Goal: Task Accomplishment & Management: Use online tool/utility

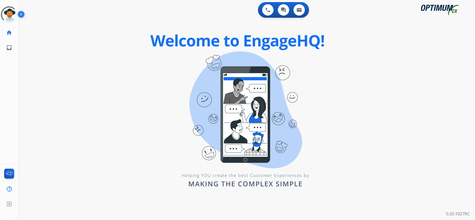
click div
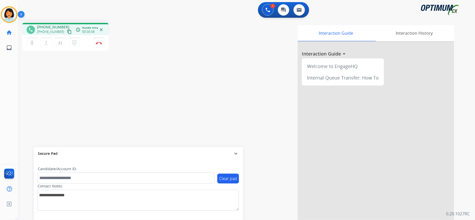
click at [317, 174] on div at bounding box center [376, 139] width 156 height 195
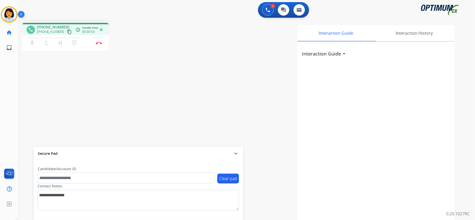
drag, startPoint x: 376, startPoint y: 119, endPoint x: 369, endPoint y: 119, distance: 7.3
click at [376, 119] on div "Interaction Guide arrow_drop_down" at bounding box center [376, 139] width 156 height 195
click at [67, 31] on mat-icon "content_copy" at bounding box center [69, 31] width 5 height 5
click at [67, 30] on mat-icon "content_copy" at bounding box center [69, 31] width 5 height 5
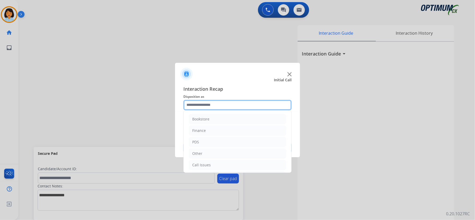
click at [218, 102] on input "text" at bounding box center [237, 105] width 108 height 10
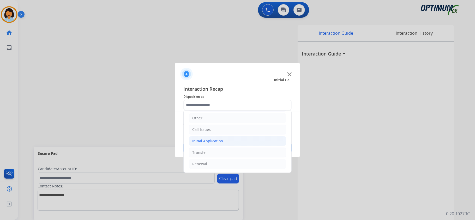
click at [227, 139] on li "Initial Application" at bounding box center [237, 141] width 97 height 10
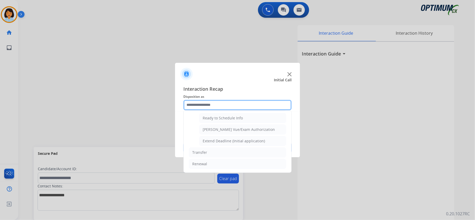
scroll to position [287, 0]
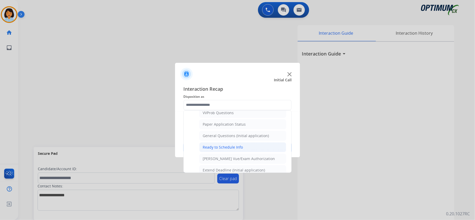
click at [219, 150] on div "Ready to Schedule Info" at bounding box center [223, 147] width 40 height 5
type input "**********"
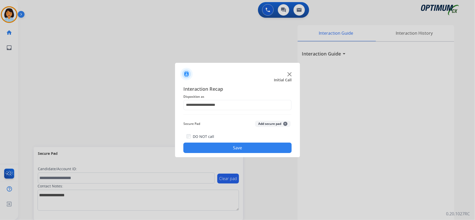
click at [219, 149] on button "Save" at bounding box center [237, 148] width 108 height 10
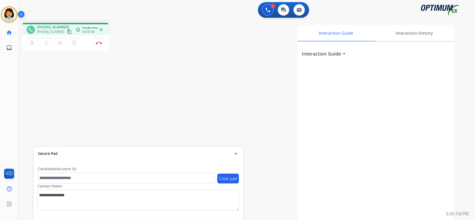
click at [67, 32] on mat-icon "content_copy" at bounding box center [69, 31] width 5 height 5
click at [102, 45] on button "Disconnect" at bounding box center [98, 43] width 11 height 11
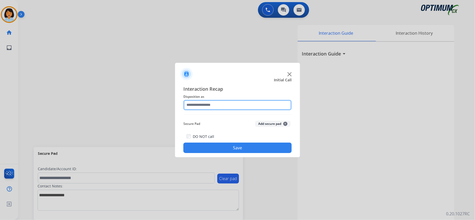
click at [260, 104] on input "text" at bounding box center [237, 105] width 108 height 10
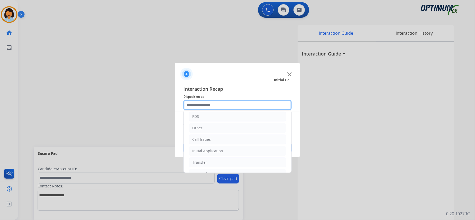
scroll to position [35, 0]
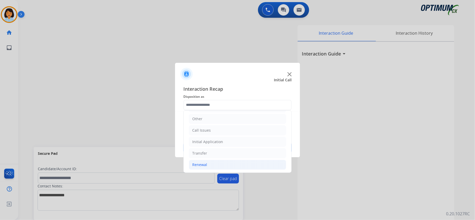
click at [210, 164] on li "Renewal" at bounding box center [237, 165] width 97 height 10
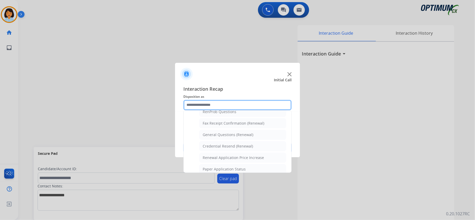
scroll to position [139, 0]
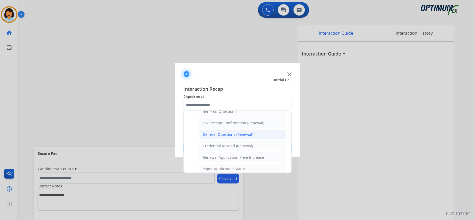
click at [238, 137] on div "General Questions (Renewal)" at bounding box center [228, 134] width 51 height 5
type input "**********"
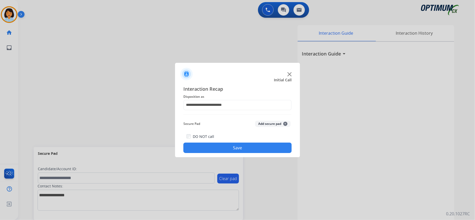
click at [240, 147] on button "Save" at bounding box center [237, 148] width 108 height 10
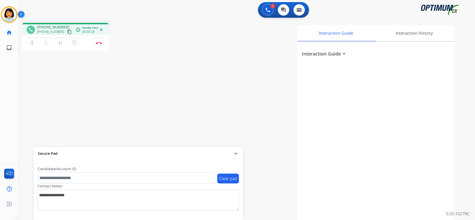
click at [67, 34] on mat-icon "content_copy" at bounding box center [69, 31] width 5 height 5
click at [100, 42] on img at bounding box center [99, 43] width 6 height 3
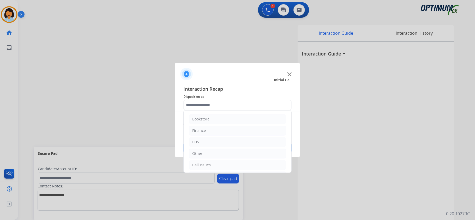
click at [242, 105] on input "text" at bounding box center [237, 105] width 108 height 10
click at [220, 141] on div "Initial Application" at bounding box center [207, 141] width 31 height 5
click at [212, 155] on div "Credential Resend (Initial application)" at bounding box center [236, 153] width 66 height 5
type input "**********"
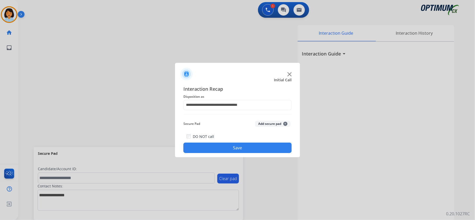
click at [223, 153] on div "**********" at bounding box center [237, 119] width 125 height 76
click at [223, 152] on button "Save" at bounding box center [237, 148] width 108 height 10
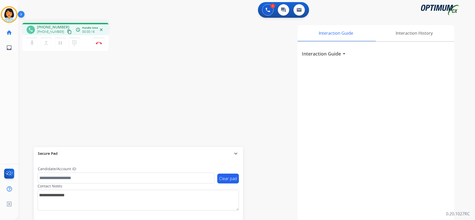
click at [67, 32] on mat-icon "content_copy" at bounding box center [69, 31] width 5 height 5
click at [98, 42] on img at bounding box center [99, 43] width 6 height 3
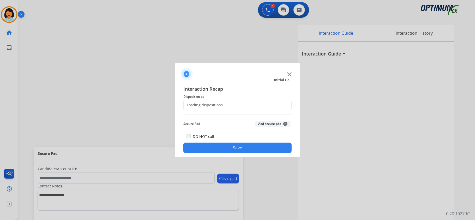
click at [216, 105] on div "Loading dispositions..." at bounding box center [205, 104] width 42 height 5
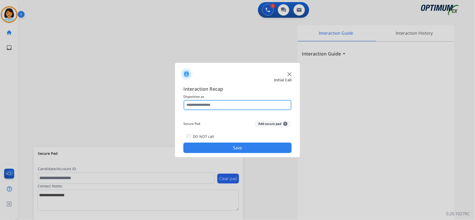
click at [216, 105] on input "text" at bounding box center [237, 105] width 108 height 10
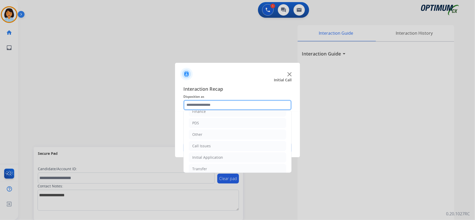
scroll to position [37, 0]
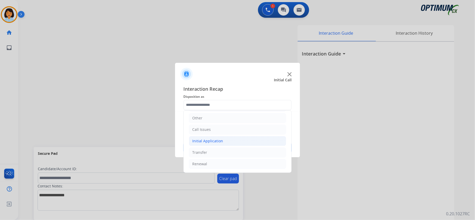
click at [215, 139] on div "Initial Application" at bounding box center [207, 140] width 31 height 5
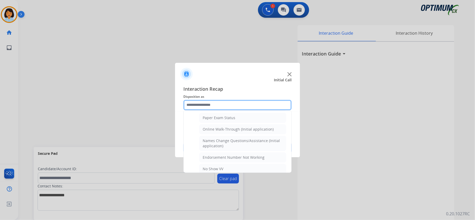
scroll to position [106, 0]
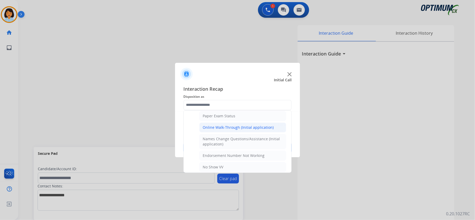
click at [229, 128] on div "Online Walk-Through (Initial application)" at bounding box center [238, 127] width 71 height 5
type input "**********"
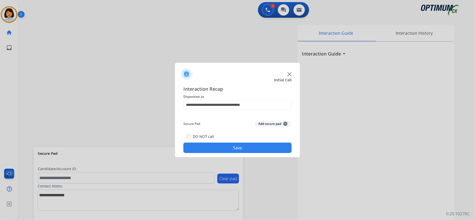
click at [236, 151] on button "Save" at bounding box center [237, 148] width 108 height 10
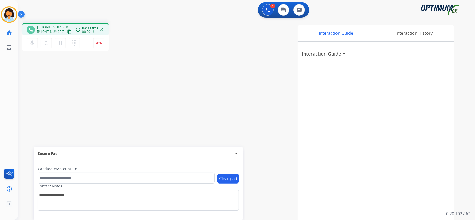
click at [67, 31] on mat-icon "content_copy" at bounding box center [69, 31] width 5 height 5
click at [99, 43] on img at bounding box center [99, 43] width 6 height 3
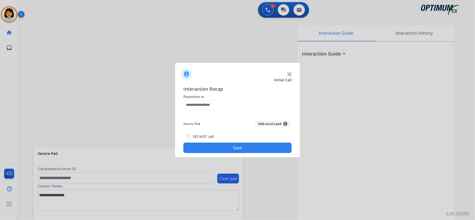
drag, startPoint x: 248, startPoint y: 99, endPoint x: 245, endPoint y: 103, distance: 5.2
click at [247, 101] on div "Interaction Recap Disposition as Secure Pad Add secure pad + DO NOT call Save" at bounding box center [237, 119] width 108 height 68
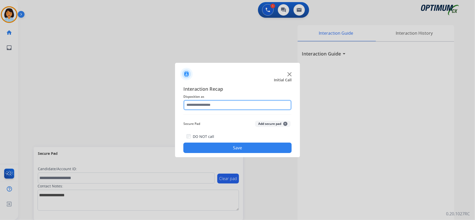
click at [245, 103] on input "text" at bounding box center [237, 105] width 108 height 10
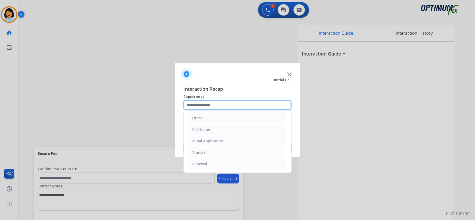
scroll to position [37, 0]
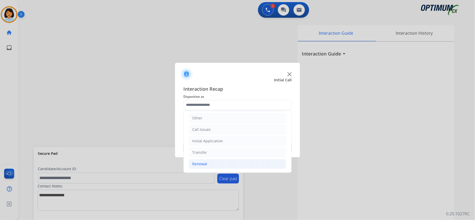
click at [213, 166] on li "Renewal" at bounding box center [237, 164] width 97 height 10
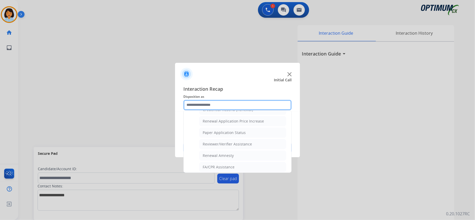
scroll to position [176, 0]
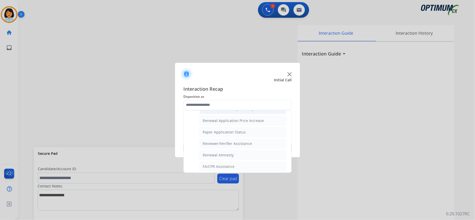
click at [229, 112] on div "Credential Resend (Renewal)" at bounding box center [228, 109] width 50 height 5
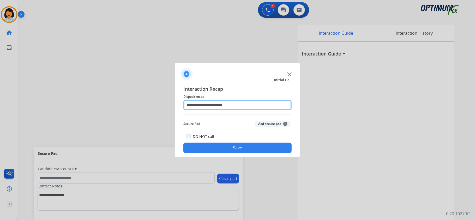
click at [223, 105] on input "**********" at bounding box center [237, 105] width 108 height 10
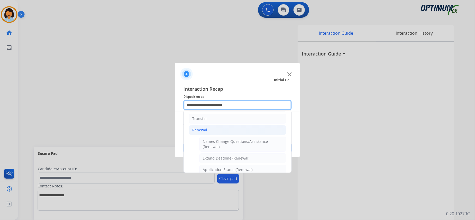
scroll to position [139, 0]
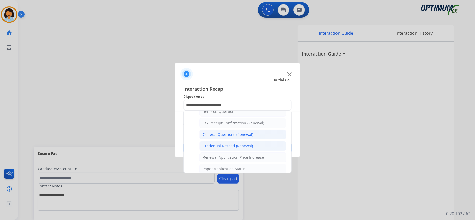
click at [220, 136] on div "General Questions (Renewal)" at bounding box center [228, 134] width 51 height 5
type input "**********"
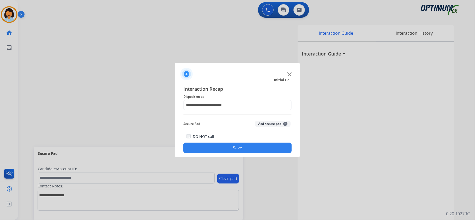
click at [219, 145] on button "Save" at bounding box center [237, 148] width 108 height 10
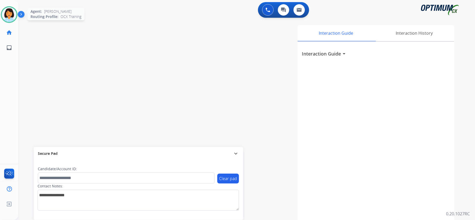
drag, startPoint x: 13, startPoint y: 16, endPoint x: 21, endPoint y: 13, distance: 9.2
click at [12, 16] on img at bounding box center [9, 14] width 15 height 15
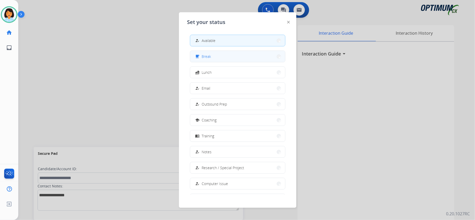
click at [214, 57] on button "free_breakfast Break" at bounding box center [237, 56] width 95 height 11
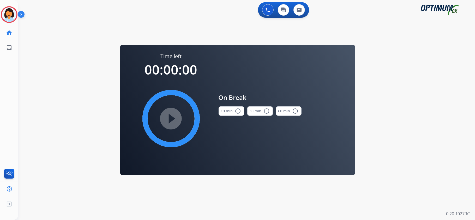
click at [259, 111] on button "30 min radio_button_unchecked" at bounding box center [260, 110] width 26 height 9
click at [171, 117] on mat-icon "play_circle_filled" at bounding box center [171, 119] width 6 height 6
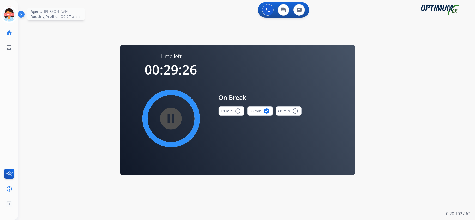
click at [7, 11] on icon at bounding box center [9, 14] width 17 height 17
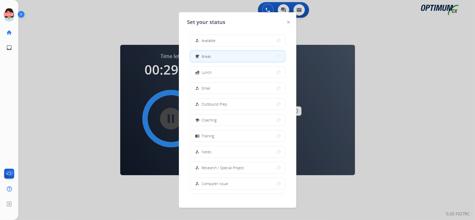
click at [147, 89] on div at bounding box center [237, 110] width 475 height 220
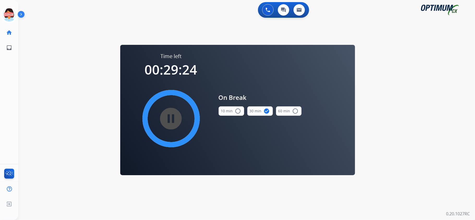
click at [227, 108] on button "10 min radio_button_unchecked" at bounding box center [232, 110] width 26 height 9
click at [168, 116] on mat-icon "play_circle_filled" at bounding box center [171, 119] width 6 height 6
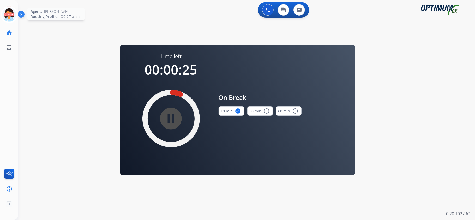
click at [13, 15] on icon at bounding box center [9, 14] width 17 height 17
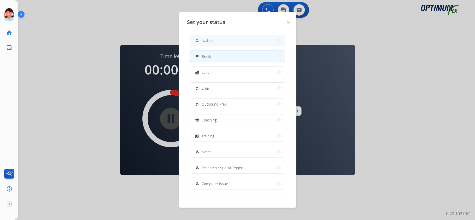
click at [235, 42] on button "how_to_reg Available" at bounding box center [237, 40] width 95 height 11
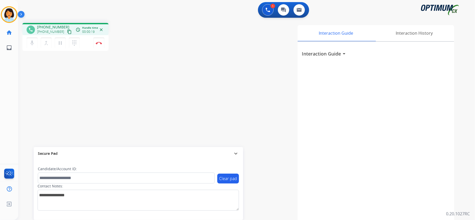
click at [67, 32] on mat-icon "content_copy" at bounding box center [69, 31] width 5 height 5
click at [101, 43] on img at bounding box center [99, 43] width 6 height 3
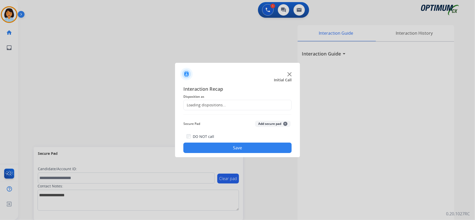
click at [217, 105] on div "Loading dispositions..." at bounding box center [205, 104] width 42 height 5
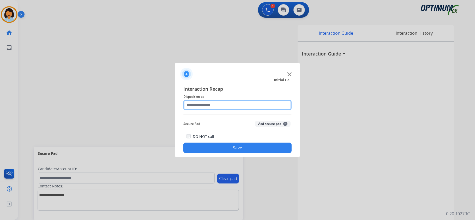
click at [217, 105] on input "text" at bounding box center [237, 105] width 108 height 10
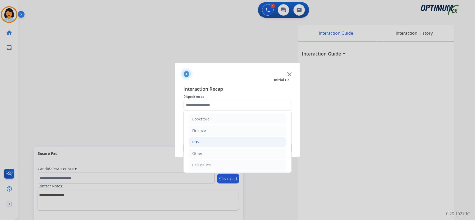
click at [211, 145] on li "PDS" at bounding box center [237, 142] width 97 height 10
click at [223, 151] on div "Honorarium" at bounding box center [213, 151] width 21 height 5
type input "**********"
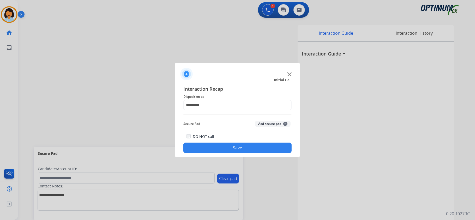
click at [227, 149] on button "Save" at bounding box center [237, 148] width 108 height 10
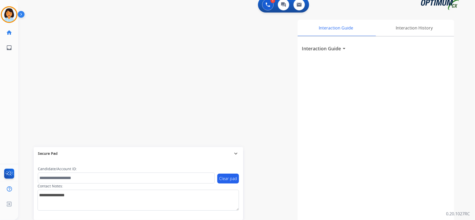
scroll to position [0, 0]
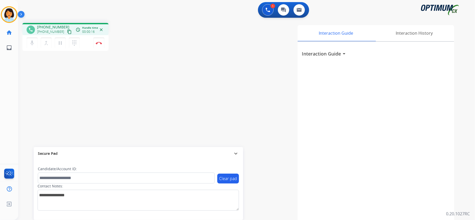
click at [67, 32] on mat-icon "content_copy" at bounding box center [69, 31] width 5 height 5
click at [99, 42] on img at bounding box center [99, 43] width 6 height 3
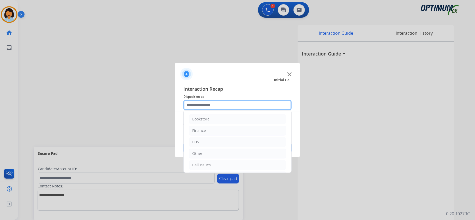
click at [250, 108] on input "text" at bounding box center [237, 105] width 108 height 10
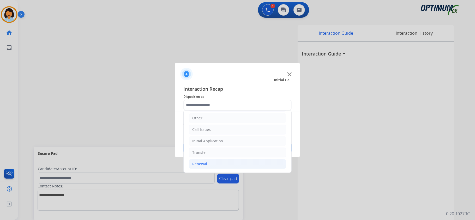
click at [208, 164] on li "Renewal" at bounding box center [237, 164] width 97 height 10
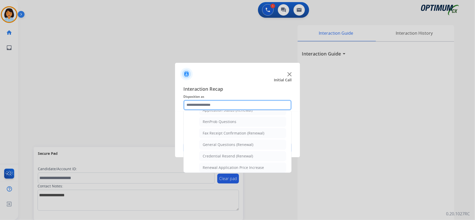
scroll to position [141, 0]
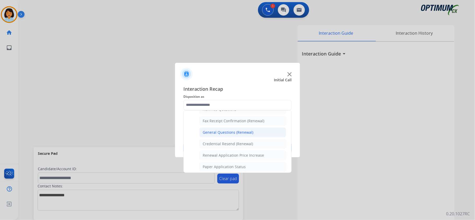
click at [215, 135] on div "General Questions (Renewal)" at bounding box center [228, 132] width 51 height 5
type input "**********"
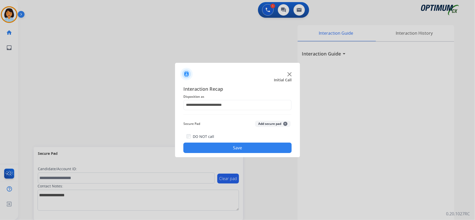
click at [213, 145] on button "Save" at bounding box center [237, 148] width 108 height 10
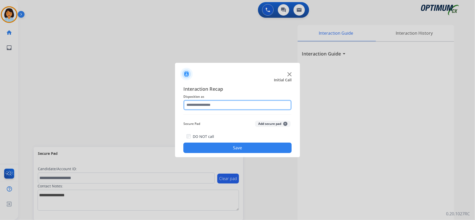
click at [221, 107] on input "text" at bounding box center [237, 105] width 108 height 10
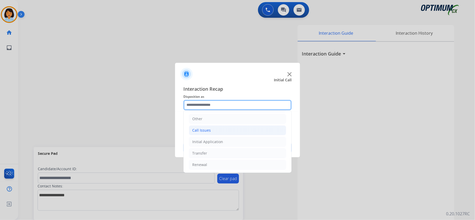
scroll to position [0, 0]
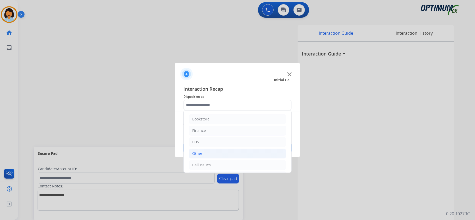
click at [209, 153] on li "Other" at bounding box center [237, 154] width 97 height 10
click at [203, 155] on div "Call Issues" at bounding box center [201, 152] width 19 height 5
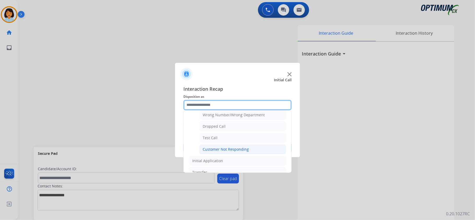
scroll to position [60, 0]
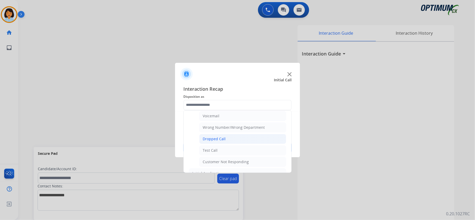
click at [207, 138] on div "Dropped Call" at bounding box center [214, 138] width 23 height 5
type input "**********"
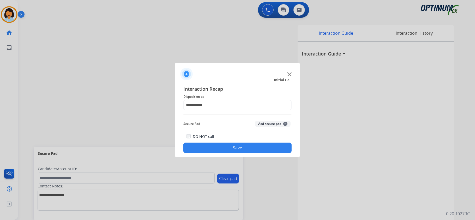
click at [213, 145] on button "Save" at bounding box center [237, 148] width 108 height 10
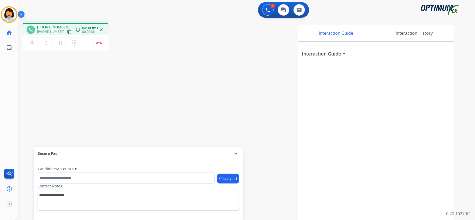
click at [67, 32] on mat-icon "content_copy" at bounding box center [69, 31] width 5 height 5
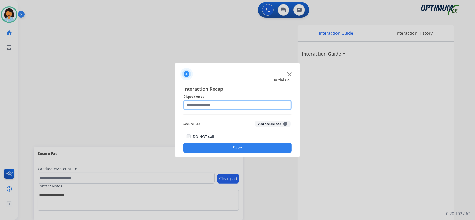
click at [241, 105] on input "text" at bounding box center [237, 105] width 108 height 10
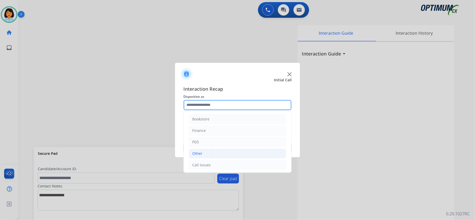
scroll to position [35, 0]
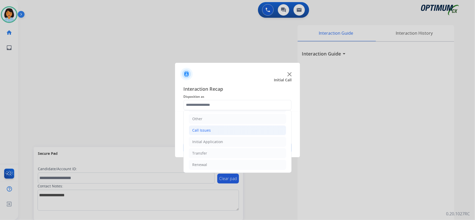
click at [207, 131] on div "Call Issues" at bounding box center [201, 130] width 19 height 5
click at [218, 165] on div "Dropped Call" at bounding box center [214, 164] width 23 height 5
type input "**********"
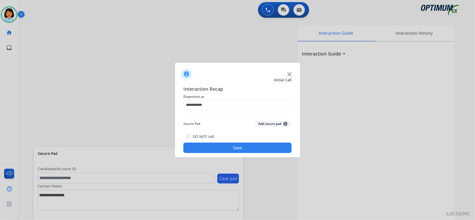
click at [222, 148] on button "Save" at bounding box center [237, 148] width 108 height 10
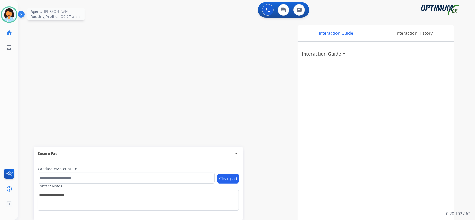
click at [11, 15] on img at bounding box center [9, 14] width 15 height 15
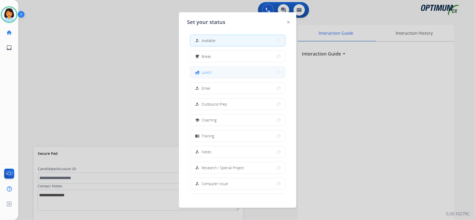
click at [208, 75] on span "Lunch" at bounding box center [207, 72] width 10 height 5
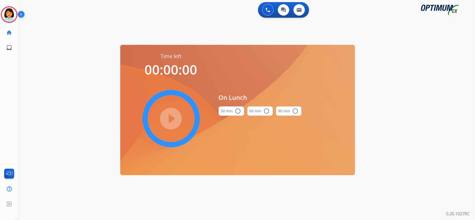
drag, startPoint x: 235, startPoint y: 109, endPoint x: 226, endPoint y: 111, distance: 9.6
click at [234, 109] on button "30 min radio_button_unchecked" at bounding box center [232, 110] width 26 height 9
click at [168, 116] on mat-icon "play_circle_filled" at bounding box center [171, 119] width 6 height 6
click at [14, 15] on icon at bounding box center [9, 14] width 17 height 17
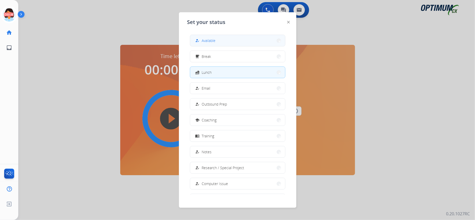
click at [236, 38] on button "how_to_reg Available" at bounding box center [237, 40] width 95 height 11
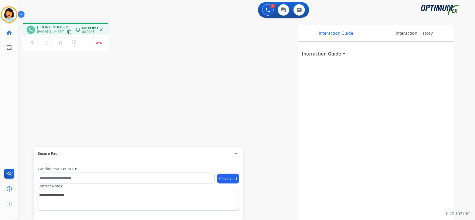
click at [67, 32] on mat-icon "content_copy" at bounding box center [69, 31] width 5 height 5
click at [98, 42] on img at bounding box center [99, 43] width 6 height 3
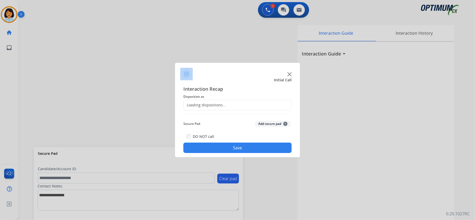
click at [98, 42] on div at bounding box center [237, 110] width 475 height 220
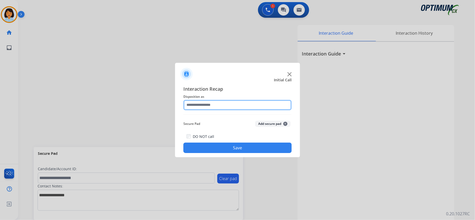
click at [235, 105] on input "text" at bounding box center [237, 105] width 108 height 10
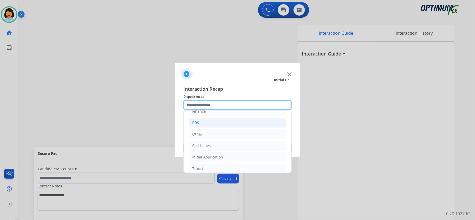
scroll to position [37, 0]
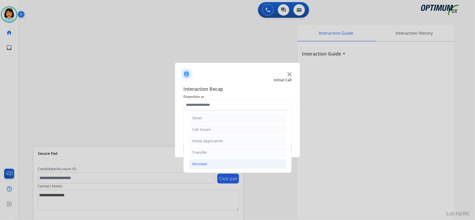
drag, startPoint x: 210, startPoint y: 163, endPoint x: 210, endPoint y: 161, distance: 2.6
click at [210, 162] on li "Renewal" at bounding box center [237, 164] width 97 height 10
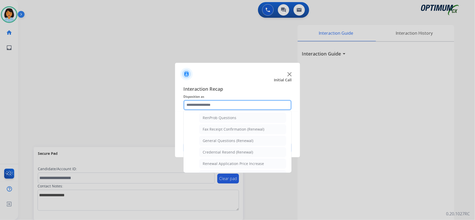
scroll to position [141, 0]
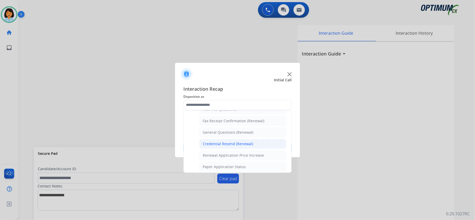
click at [217, 145] on div "Credential Resend (Renewal)" at bounding box center [228, 143] width 50 height 5
type input "**********"
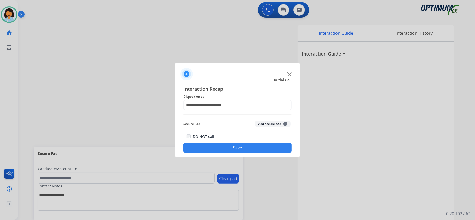
click at [220, 147] on button "Save" at bounding box center [237, 148] width 108 height 10
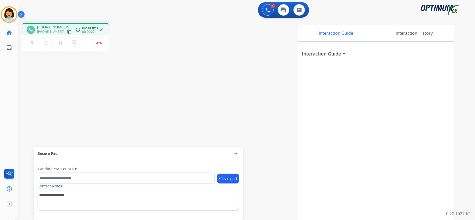
click at [67, 31] on mat-icon "content_copy" at bounding box center [69, 31] width 5 height 5
click at [99, 41] on button "Disconnect" at bounding box center [98, 43] width 11 height 11
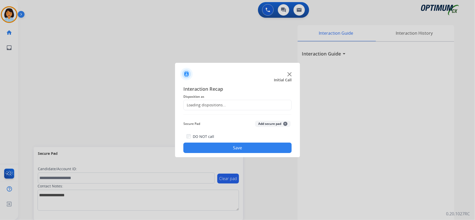
click at [221, 106] on div "Loading dispositions..." at bounding box center [205, 104] width 42 height 5
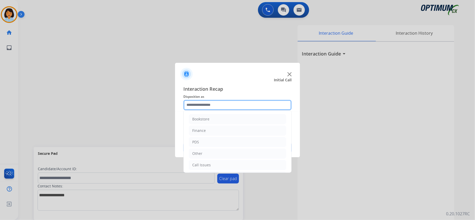
click at [221, 105] on input "text" at bounding box center [237, 105] width 108 height 10
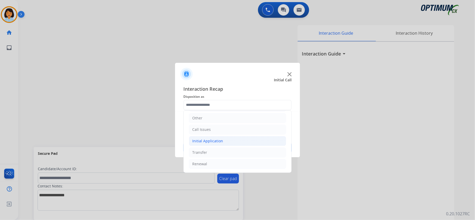
click at [228, 142] on li "Initial Application" at bounding box center [237, 141] width 97 height 10
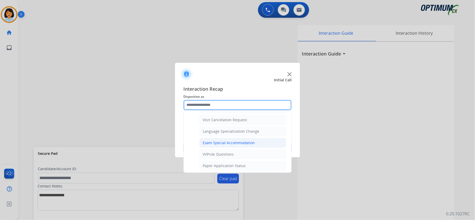
scroll to position [280, 0]
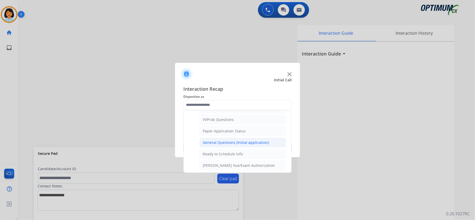
click at [236, 148] on li "General Questions (Initial application)" at bounding box center [242, 143] width 87 height 10
type input "**********"
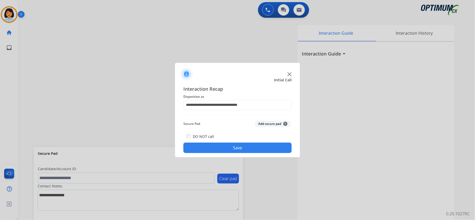
click at [233, 153] on div "**********" at bounding box center [237, 119] width 125 height 76
click at [238, 151] on button "Save" at bounding box center [237, 148] width 108 height 10
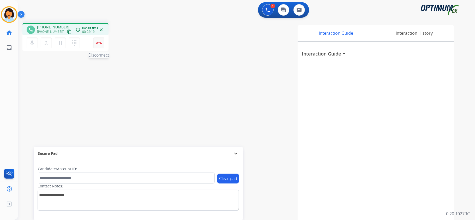
click at [99, 40] on button "Disconnect" at bounding box center [98, 43] width 11 height 11
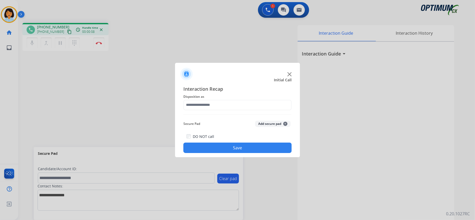
click at [99, 40] on div at bounding box center [237, 110] width 475 height 220
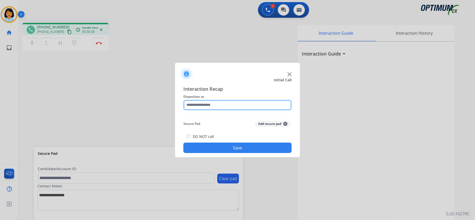
click at [237, 104] on input "text" at bounding box center [237, 105] width 108 height 10
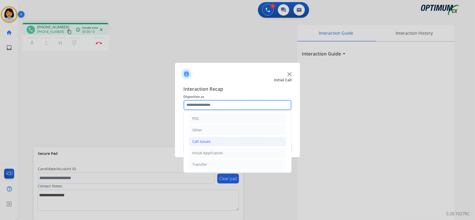
scroll to position [37, 0]
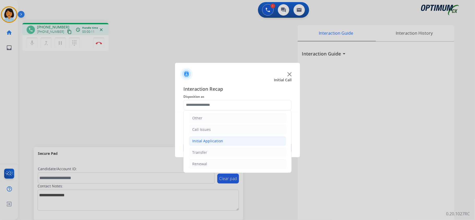
click at [209, 139] on div "Initial Application" at bounding box center [207, 140] width 31 height 5
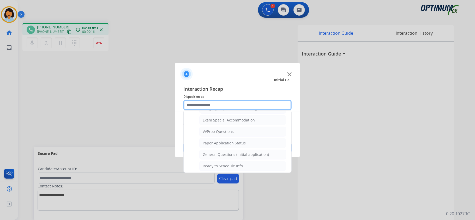
scroll to position [280, 0]
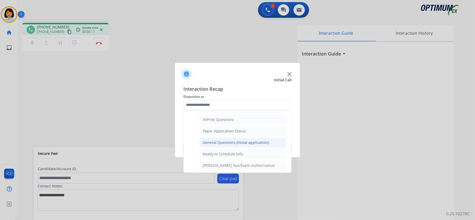
click at [220, 145] on div "General Questions (Initial application)" at bounding box center [236, 142] width 66 height 5
type input "**********"
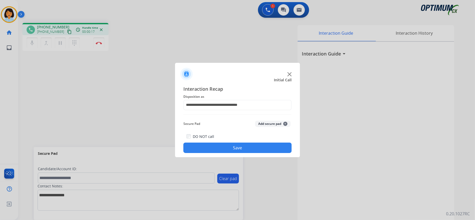
click at [220, 148] on button "Save" at bounding box center [237, 148] width 108 height 10
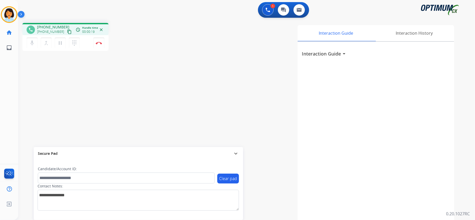
click at [67, 30] on mat-icon "content_copy" at bounding box center [69, 31] width 5 height 5
click at [67, 31] on mat-icon "content_copy" at bounding box center [69, 31] width 5 height 5
click at [100, 42] on img at bounding box center [99, 43] width 6 height 3
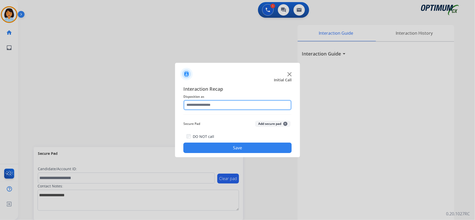
click at [221, 104] on input "text" at bounding box center [237, 105] width 108 height 10
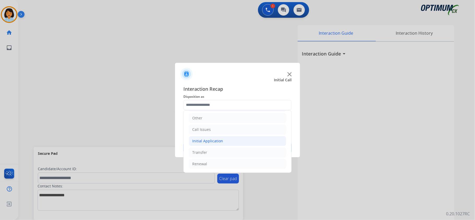
click at [208, 138] on div "Initial Application" at bounding box center [207, 140] width 31 height 5
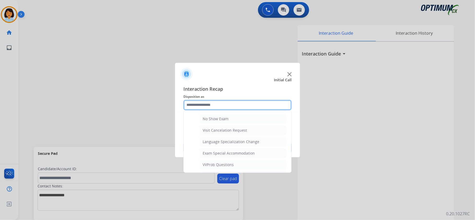
scroll to position [245, 0]
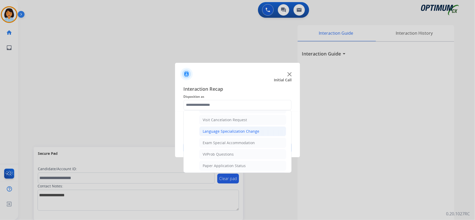
click at [211, 133] on div "Language Specialization Change" at bounding box center [231, 131] width 57 height 5
type input "**********"
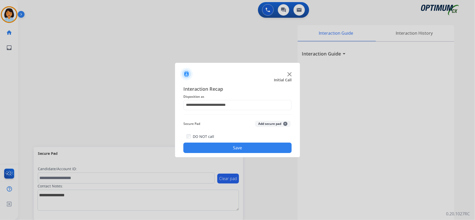
click at [213, 148] on button "Save" at bounding box center [237, 148] width 108 height 10
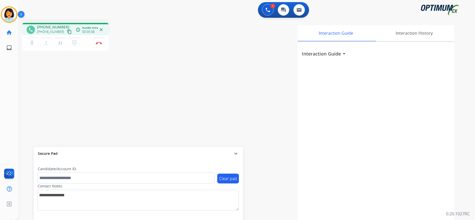
click at [67, 31] on mat-icon "content_copy" at bounding box center [69, 31] width 5 height 5
click at [100, 43] on img at bounding box center [99, 43] width 6 height 3
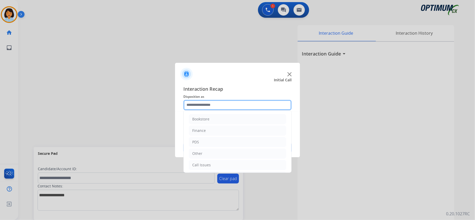
click at [229, 104] on input "text" at bounding box center [237, 105] width 108 height 10
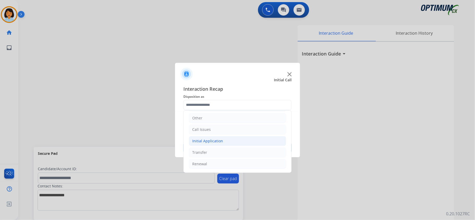
click at [221, 140] on div "Initial Application" at bounding box center [207, 140] width 31 height 5
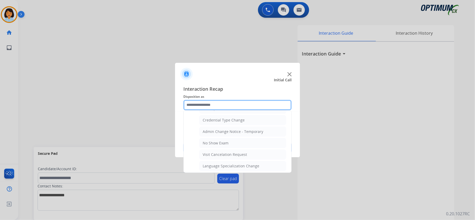
scroll to position [176, 0]
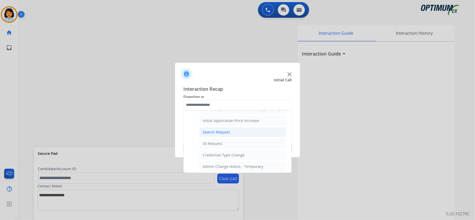
click at [222, 135] on div "Search Request" at bounding box center [216, 132] width 27 height 5
type input "**********"
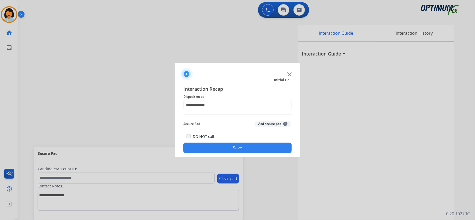
click at [223, 146] on button "Save" at bounding box center [237, 148] width 108 height 10
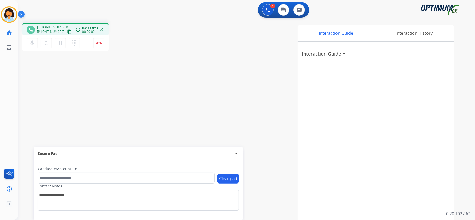
click at [61, 30] on div "[PHONE_NUMBER] content_copy" at bounding box center [54, 32] width 35 height 6
click at [67, 30] on mat-icon "content_copy" at bounding box center [69, 31] width 5 height 5
click at [98, 44] on img at bounding box center [99, 43] width 6 height 3
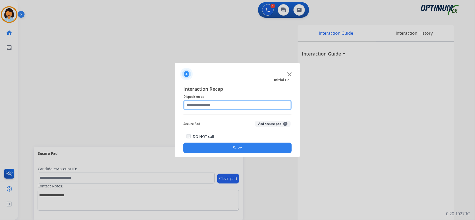
click at [228, 101] on input "text" at bounding box center [237, 105] width 108 height 10
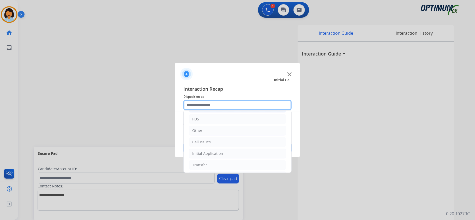
scroll to position [37, 0]
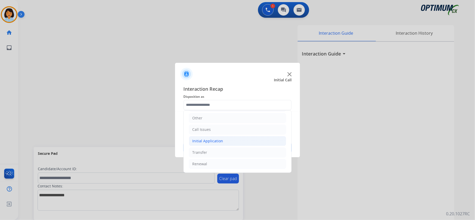
click at [221, 139] on div "Initial Application" at bounding box center [207, 140] width 31 height 5
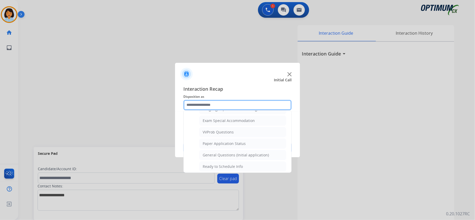
scroll to position [280, 0]
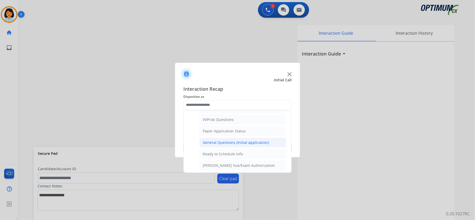
click at [227, 145] on div "General Questions (Initial application)" at bounding box center [236, 142] width 66 height 5
type input "**********"
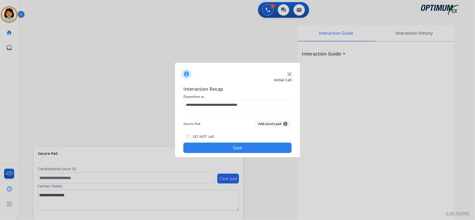
click at [227, 149] on button "Save" at bounding box center [237, 148] width 108 height 10
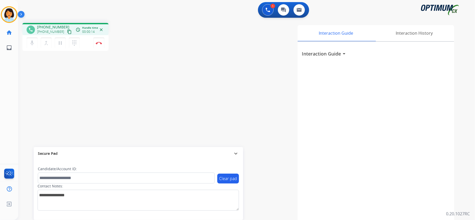
click at [67, 32] on mat-icon "content_copy" at bounding box center [69, 31] width 5 height 5
click at [98, 42] on img at bounding box center [99, 43] width 6 height 3
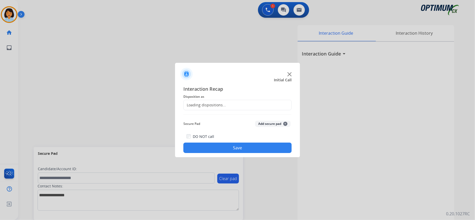
click at [217, 105] on div "Loading dispositions..." at bounding box center [205, 104] width 42 height 5
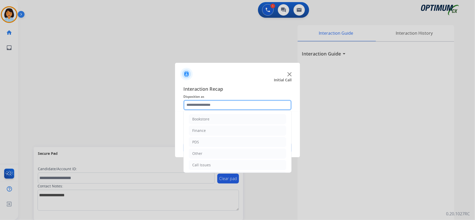
click at [217, 105] on input "text" at bounding box center [237, 105] width 108 height 10
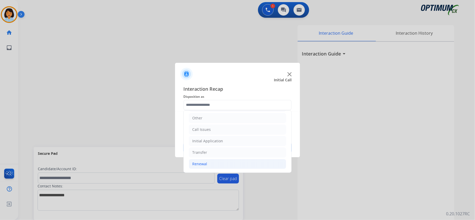
click at [212, 161] on li "Renewal" at bounding box center [237, 164] width 97 height 10
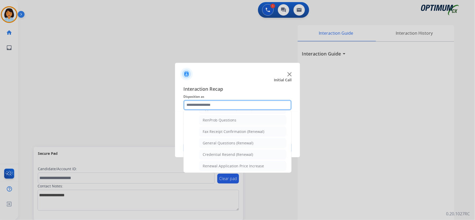
scroll to position [141, 0]
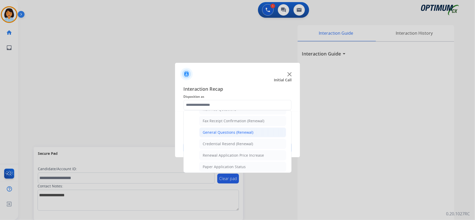
click at [222, 135] on div "General Questions (Renewal)" at bounding box center [228, 132] width 51 height 5
type input "**********"
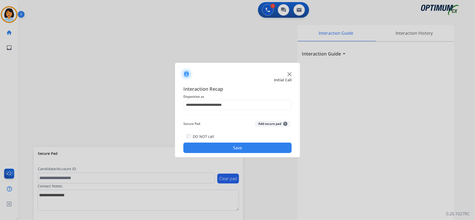
click at [221, 147] on button "Save" at bounding box center [237, 148] width 108 height 10
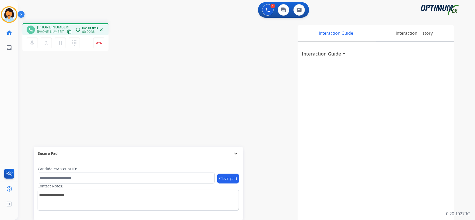
click at [67, 31] on mat-icon "content_copy" at bounding box center [69, 31] width 5 height 5
click at [97, 42] on img at bounding box center [99, 43] width 6 height 3
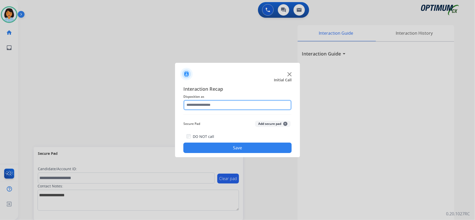
click at [234, 100] on input "text" at bounding box center [237, 105] width 108 height 10
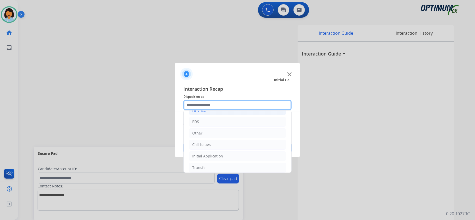
scroll to position [37, 0]
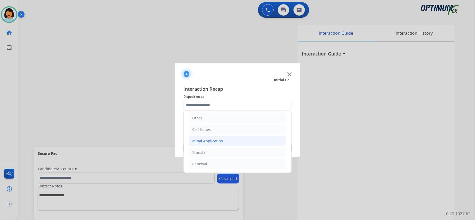
click at [223, 138] on li "Initial Application" at bounding box center [237, 141] width 97 height 10
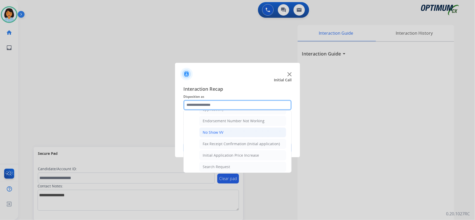
scroll to position [106, 0]
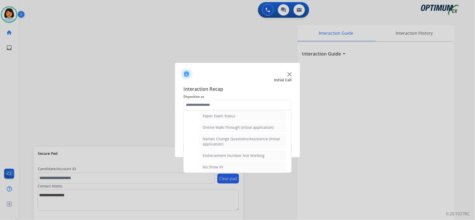
click at [222, 130] on div "Online Walk-Through (Initial application)" at bounding box center [238, 127] width 71 height 5
type input "**********"
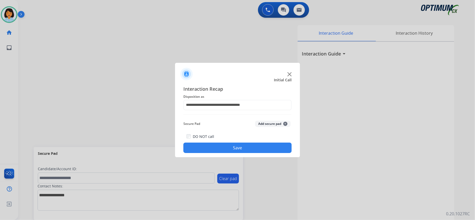
click at [206, 150] on button "Save" at bounding box center [237, 148] width 108 height 10
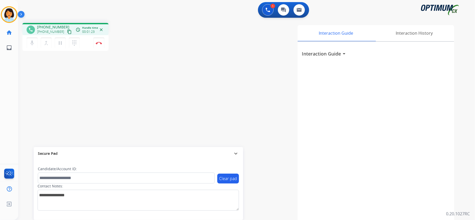
click at [67, 33] on mat-icon "content_copy" at bounding box center [69, 31] width 5 height 5
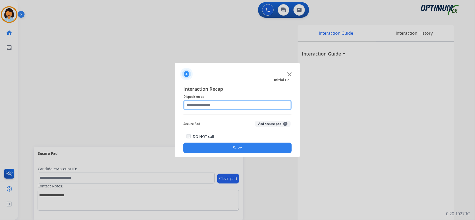
click at [271, 107] on input "text" at bounding box center [237, 105] width 108 height 10
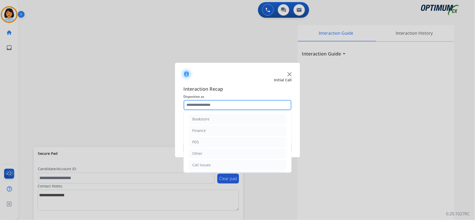
scroll to position [35, 0]
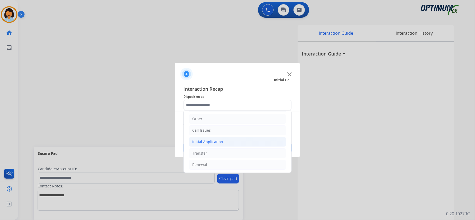
click at [216, 145] on li "Initial Application" at bounding box center [237, 142] width 97 height 10
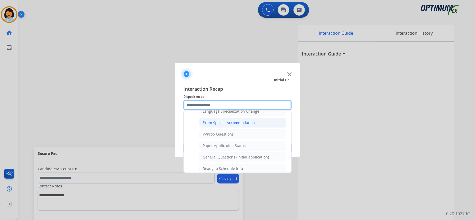
scroll to position [278, 0]
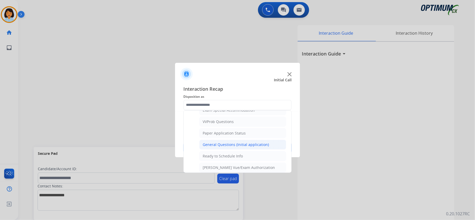
click at [216, 147] on div "General Questions (Initial application)" at bounding box center [236, 144] width 66 height 5
type input "**********"
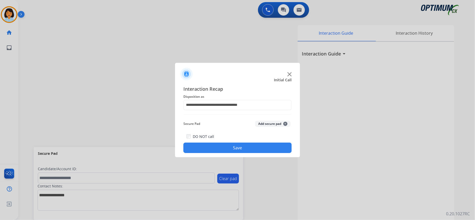
click at [216, 149] on button "Save" at bounding box center [237, 148] width 108 height 10
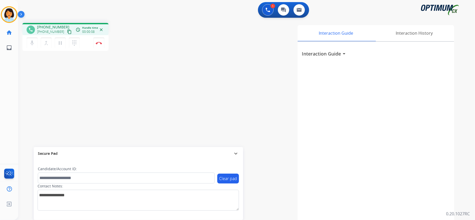
click at [67, 30] on mat-icon "content_copy" at bounding box center [69, 31] width 5 height 5
click at [101, 43] on img at bounding box center [99, 43] width 6 height 3
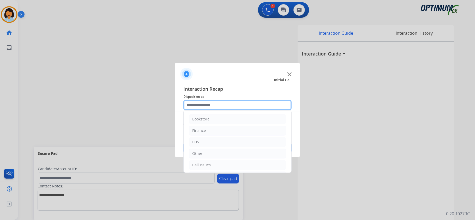
click at [200, 104] on input "text" at bounding box center [237, 105] width 108 height 10
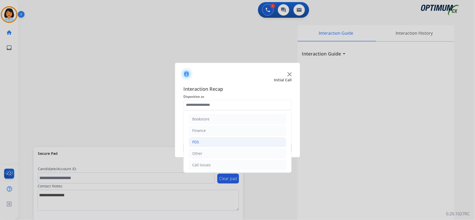
click at [209, 142] on li "PDS" at bounding box center [237, 142] width 97 height 10
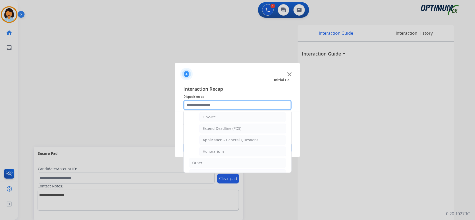
scroll to position [139, 0]
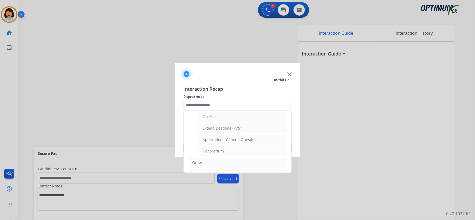
click at [220, 147] on ul "Application - Status (Staff Review under 45 days) Names Change Questions/Assist…" at bounding box center [237, 83] width 97 height 147
click at [217, 151] on div "Honorarium" at bounding box center [213, 151] width 21 height 5
type input "**********"
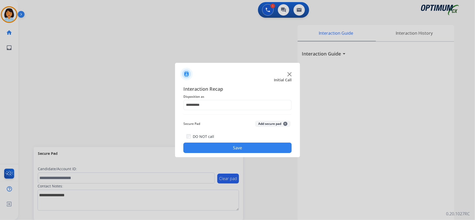
click at [219, 145] on button "Save" at bounding box center [237, 148] width 108 height 10
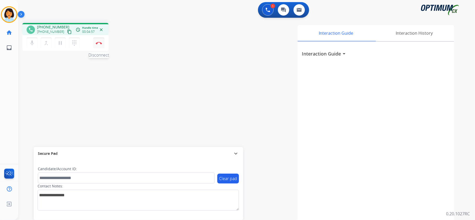
click at [99, 44] on img at bounding box center [99, 43] width 6 height 3
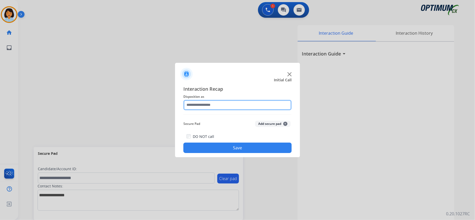
click at [202, 105] on input "text" at bounding box center [237, 105] width 108 height 10
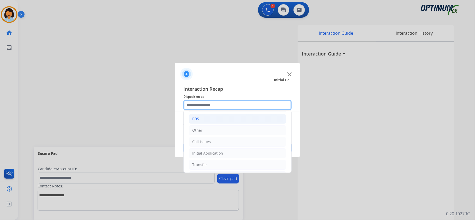
scroll to position [35, 0]
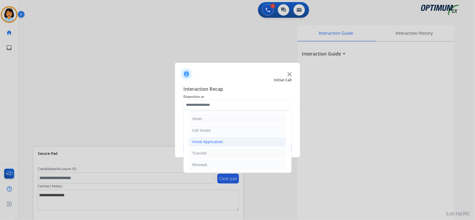
click at [216, 140] on div "Initial Application" at bounding box center [207, 141] width 31 height 5
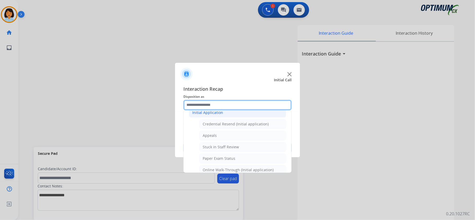
scroll to position [104, 0]
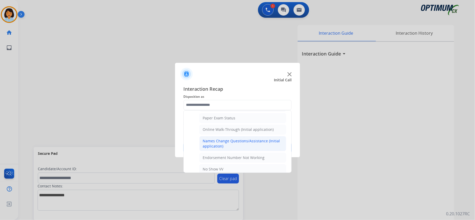
click at [232, 144] on div "Names Change Questions/Assistance (Initial application)" at bounding box center [243, 143] width 80 height 10
type input "**********"
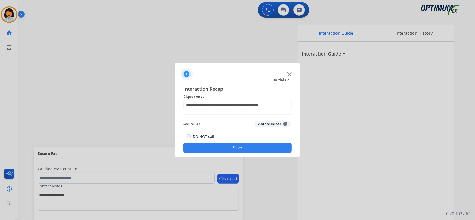
click at [232, 145] on button "Save" at bounding box center [237, 148] width 108 height 10
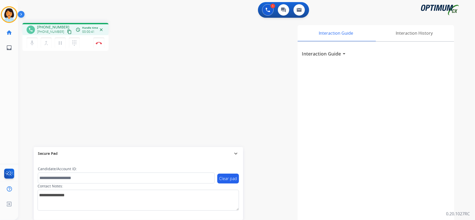
click at [67, 31] on mat-icon "content_copy" at bounding box center [69, 31] width 5 height 5
click at [101, 43] on img at bounding box center [99, 43] width 6 height 3
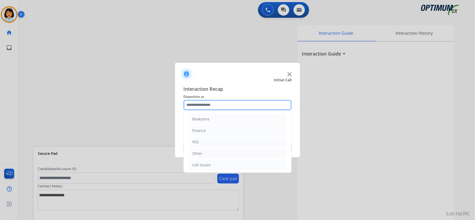
click at [253, 106] on input "text" at bounding box center [237, 105] width 108 height 10
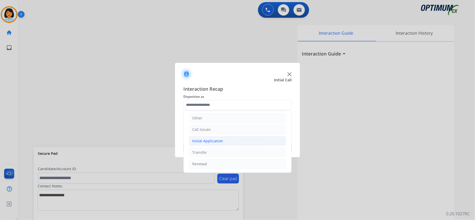
click at [207, 144] on li "Initial Application" at bounding box center [237, 141] width 97 height 10
click at [214, 153] on div "Credential Resend (Initial application)" at bounding box center [236, 151] width 66 height 5
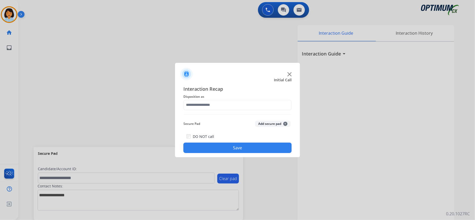
type input "**********"
click at [215, 150] on button "Save" at bounding box center [237, 148] width 108 height 10
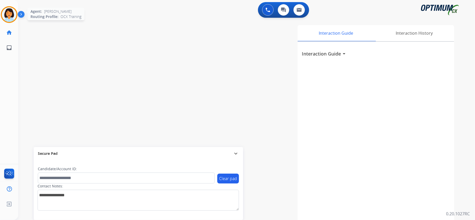
click at [14, 13] on img at bounding box center [9, 14] width 15 height 15
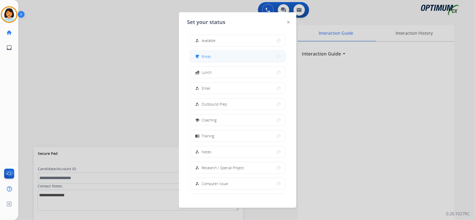
click at [238, 61] on button "free_breakfast Break" at bounding box center [237, 56] width 95 height 11
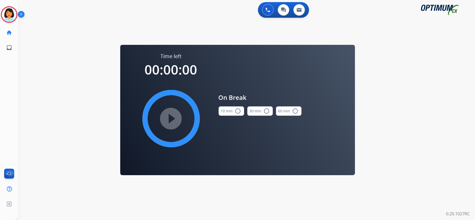
click at [233, 112] on button "10 min radio_button_unchecked" at bounding box center [232, 110] width 26 height 9
click at [174, 117] on mat-icon "play_circle_filled" at bounding box center [171, 119] width 6 height 6
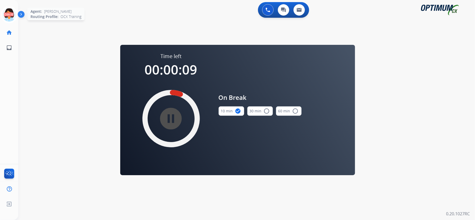
click at [9, 15] on icon at bounding box center [9, 14] width 17 height 17
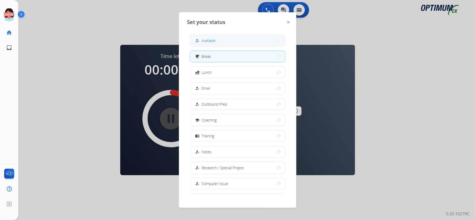
click at [212, 37] on button "how_to_reg Available" at bounding box center [237, 40] width 95 height 11
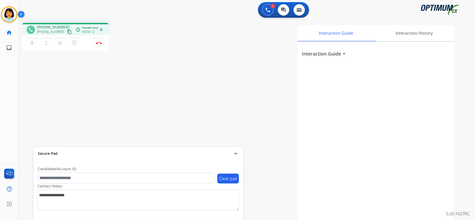
click at [67, 31] on mat-icon "content_copy" at bounding box center [69, 31] width 5 height 5
click at [67, 32] on mat-icon "content_copy" at bounding box center [69, 31] width 5 height 5
click at [100, 42] on img at bounding box center [99, 43] width 6 height 3
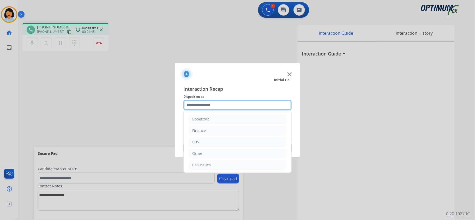
click at [240, 105] on input "text" at bounding box center [237, 105] width 108 height 10
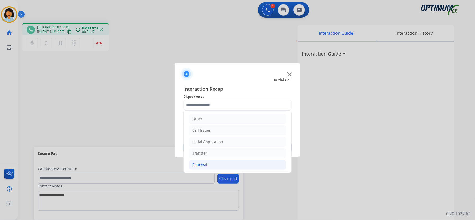
click at [208, 166] on li "Renewal" at bounding box center [237, 165] width 97 height 10
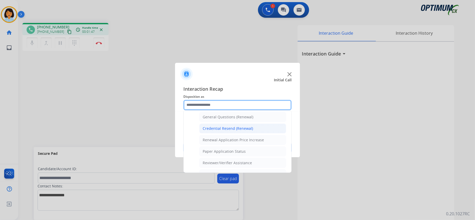
scroll to position [174, 0]
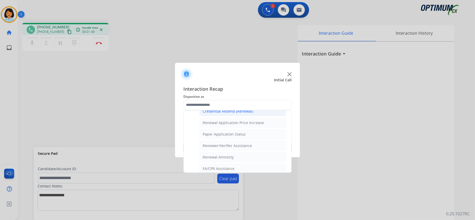
click at [229, 113] on div "Credential Resend (Renewal)" at bounding box center [228, 111] width 50 height 5
type input "**********"
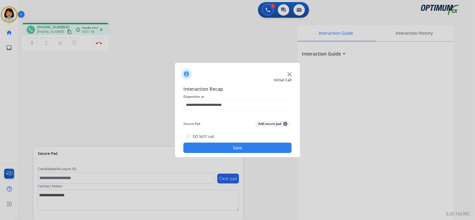
drag, startPoint x: 220, startPoint y: 146, endPoint x: 216, endPoint y: 140, distance: 7.5
click at [220, 145] on button "Save" at bounding box center [237, 148] width 108 height 10
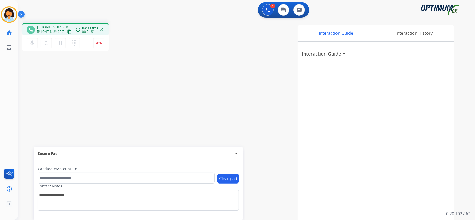
click at [67, 32] on mat-icon "content_copy" at bounding box center [69, 31] width 5 height 5
click at [100, 42] on img at bounding box center [99, 43] width 6 height 3
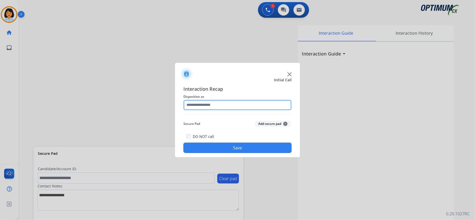
drag, startPoint x: 268, startPoint y: 106, endPoint x: 264, endPoint y: 100, distance: 6.6
click at [266, 104] on input "text" at bounding box center [237, 105] width 108 height 10
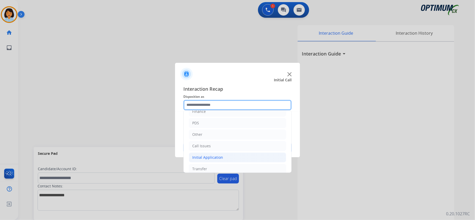
scroll to position [37, 0]
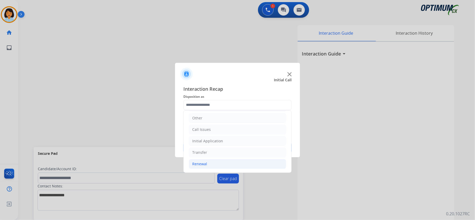
click at [207, 162] on div "Renewal" at bounding box center [199, 163] width 15 height 5
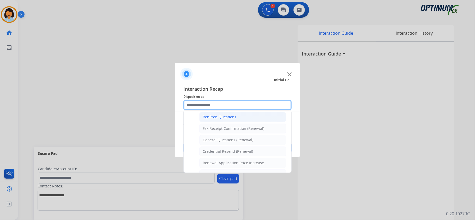
scroll to position [141, 0]
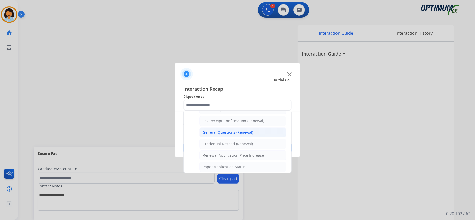
click at [228, 135] on div "General Questions (Renewal)" at bounding box center [228, 132] width 51 height 5
type input "**********"
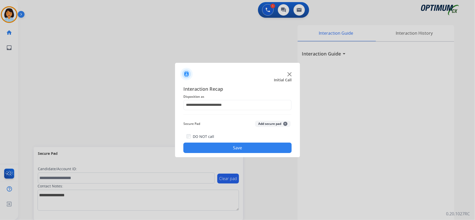
click at [229, 146] on button "Save" at bounding box center [237, 148] width 108 height 10
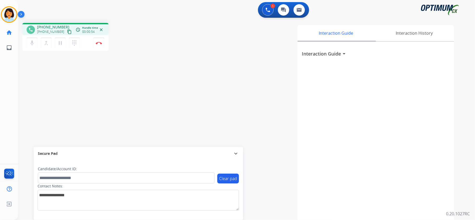
click at [67, 31] on mat-icon "content_copy" at bounding box center [69, 31] width 5 height 5
drag, startPoint x: 64, startPoint y: 33, endPoint x: 84, endPoint y: 65, distance: 37.5
click at [67, 33] on mat-icon "content_copy" at bounding box center [69, 31] width 5 height 5
click at [98, 44] on button "Disconnect" at bounding box center [98, 43] width 11 height 11
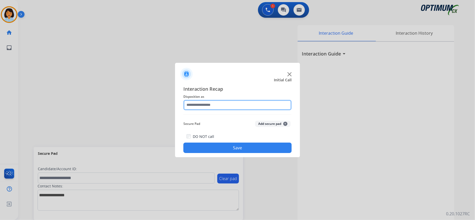
click at [221, 103] on input "text" at bounding box center [237, 105] width 108 height 10
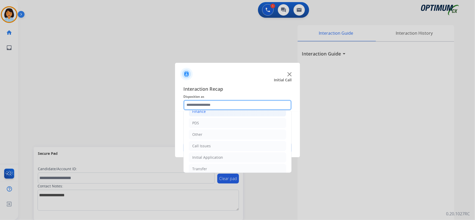
scroll to position [37, 0]
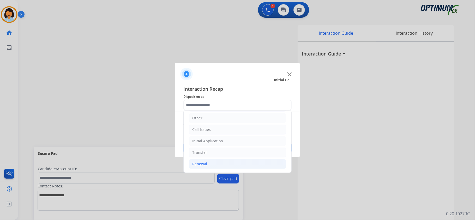
click at [204, 163] on div "Renewal" at bounding box center [199, 163] width 15 height 5
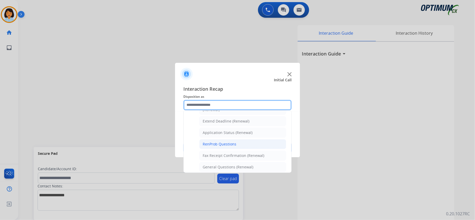
scroll to position [141, 0]
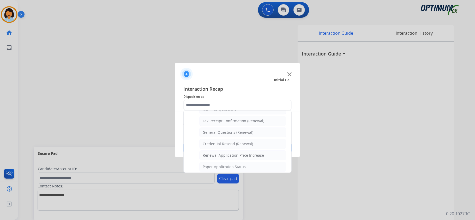
click at [219, 147] on div "Credential Resend (Renewal)" at bounding box center [228, 143] width 50 height 5
type input "**********"
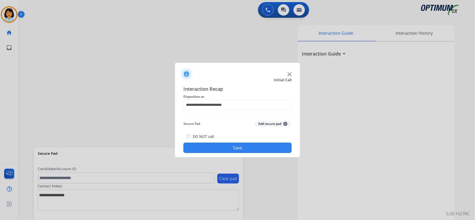
click at [216, 150] on button "Save" at bounding box center [237, 148] width 108 height 10
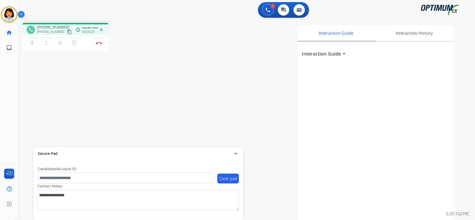
click at [67, 32] on mat-icon "content_copy" at bounding box center [69, 31] width 5 height 5
click at [100, 42] on img at bounding box center [99, 43] width 6 height 3
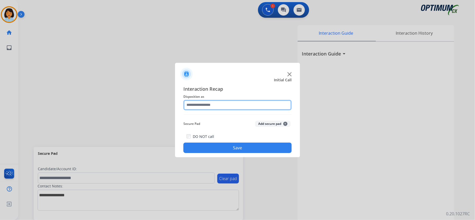
click at [248, 107] on input "text" at bounding box center [237, 105] width 108 height 10
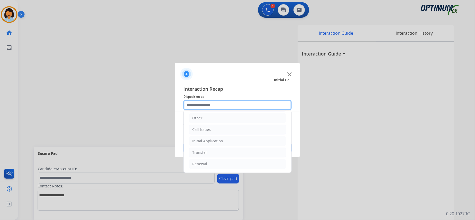
scroll to position [37, 0]
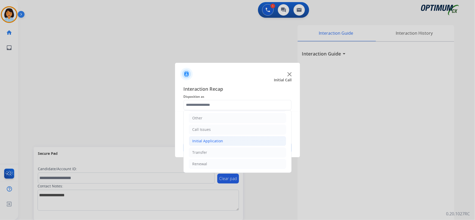
click at [228, 139] on li "Initial Application" at bounding box center [237, 141] width 97 height 10
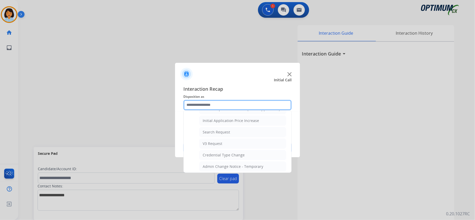
scroll to position [280, 0]
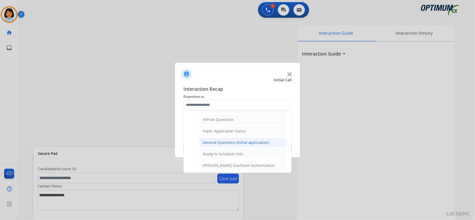
click at [232, 144] on li "General Questions (Initial application)" at bounding box center [242, 143] width 87 height 10
type input "**********"
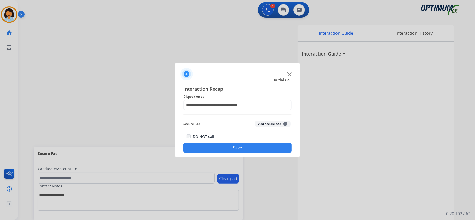
click at [229, 146] on button "Save" at bounding box center [237, 148] width 108 height 10
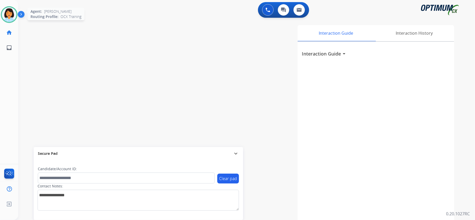
click at [13, 13] on img at bounding box center [9, 14] width 15 height 15
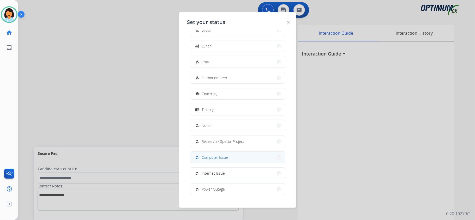
scroll to position [49, 0]
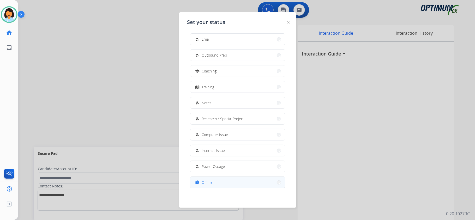
click at [228, 181] on button "work_off Offline" at bounding box center [237, 182] width 95 height 11
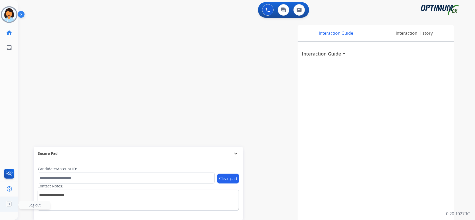
click at [6, 202] on img at bounding box center [8, 204] width 9 height 10
click at [9, 205] on img at bounding box center [8, 204] width 9 height 10
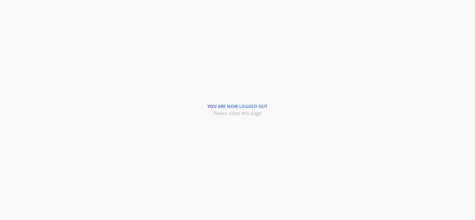
drag, startPoint x: 146, startPoint y: 69, endPoint x: 165, endPoint y: 50, distance: 27.3
click at [145, 69] on div "You are now logged out Please close this page" at bounding box center [237, 110] width 475 height 220
